Goal: Task Accomplishment & Management: Manage account settings

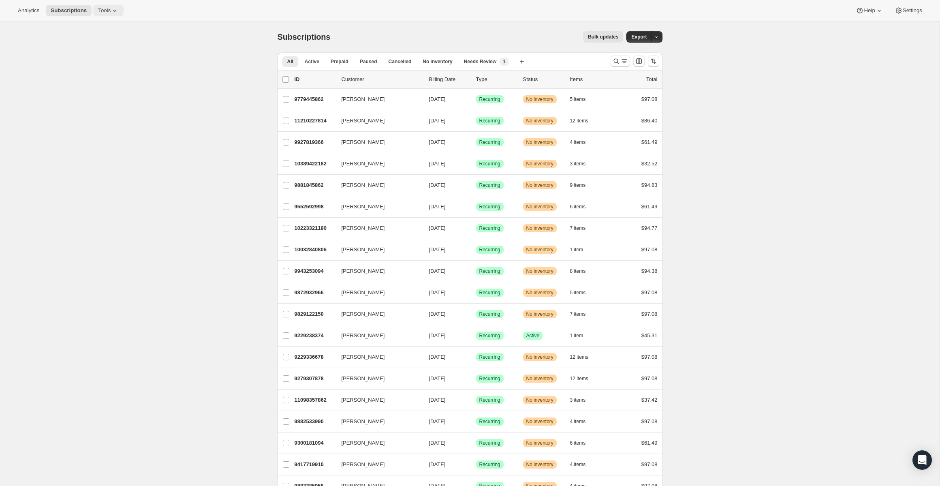
click at [111, 13] on icon at bounding box center [115, 10] width 8 height 8
click at [77, 52] on span "Bundles" at bounding box center [77, 55] width 19 height 6
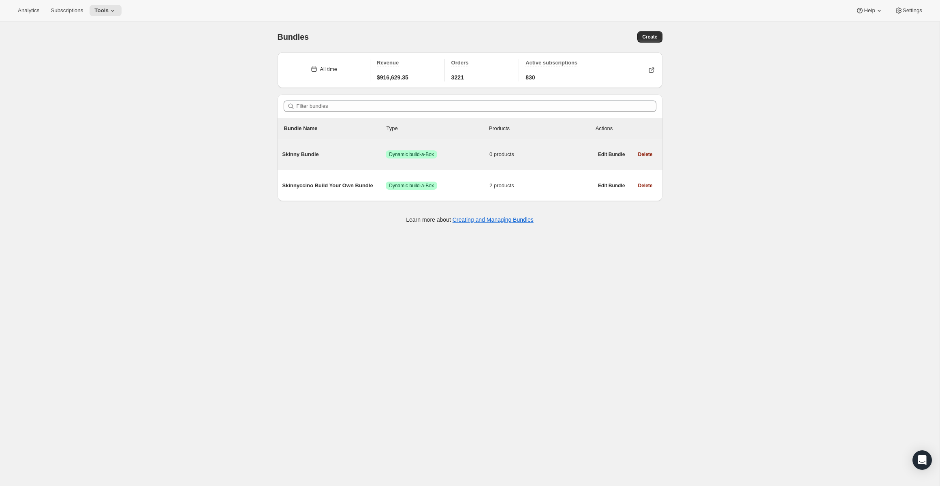
click at [309, 155] on span "Skinny Bundle" at bounding box center [334, 154] width 104 height 8
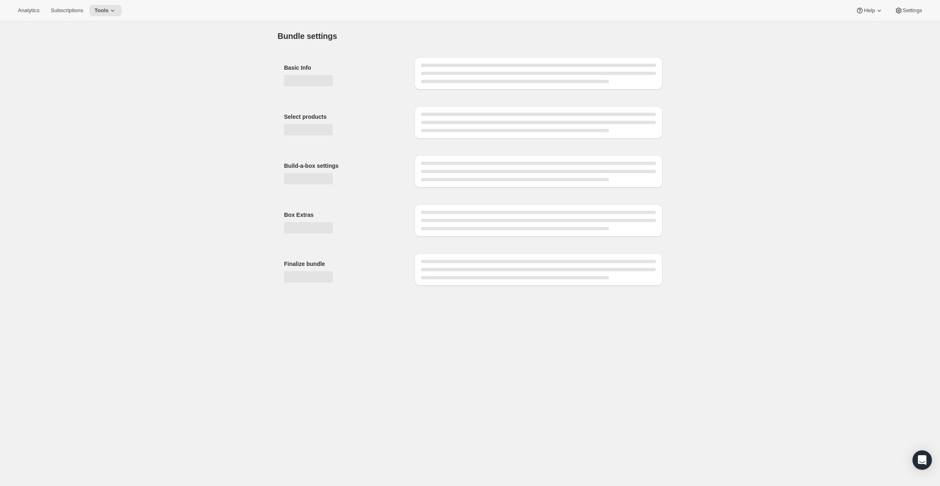
type input "Skinny Bundle"
checkbox input "true"
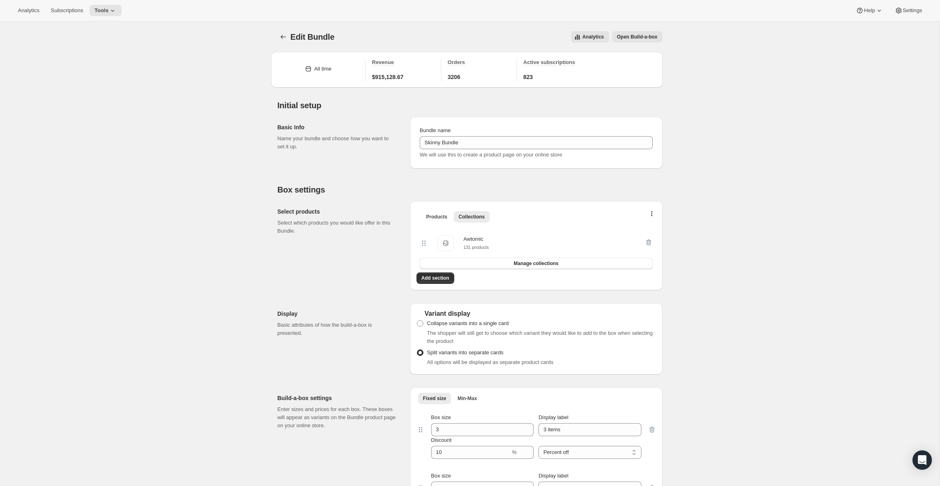
click at [647, 38] on span "Open Build-a-box" at bounding box center [637, 37] width 40 height 6
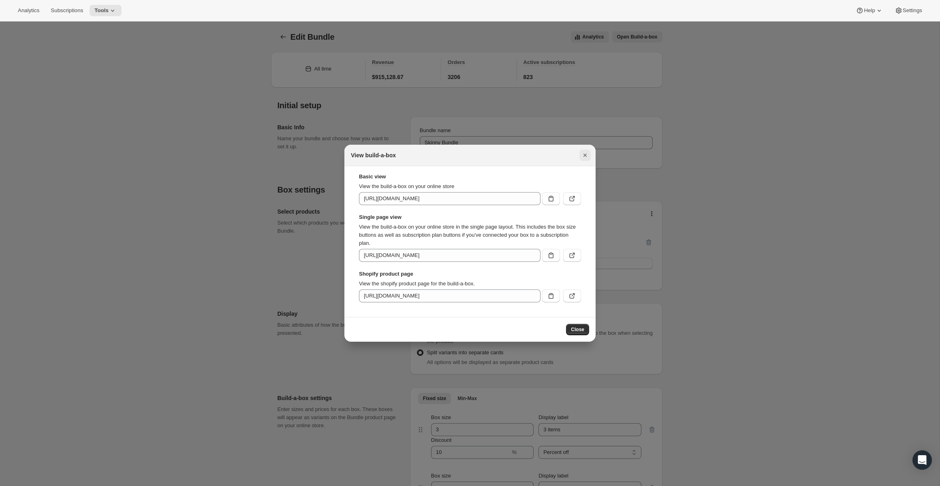
click at [583, 155] on icon "Close" at bounding box center [585, 155] width 8 height 8
